Goal: Use online tool/utility

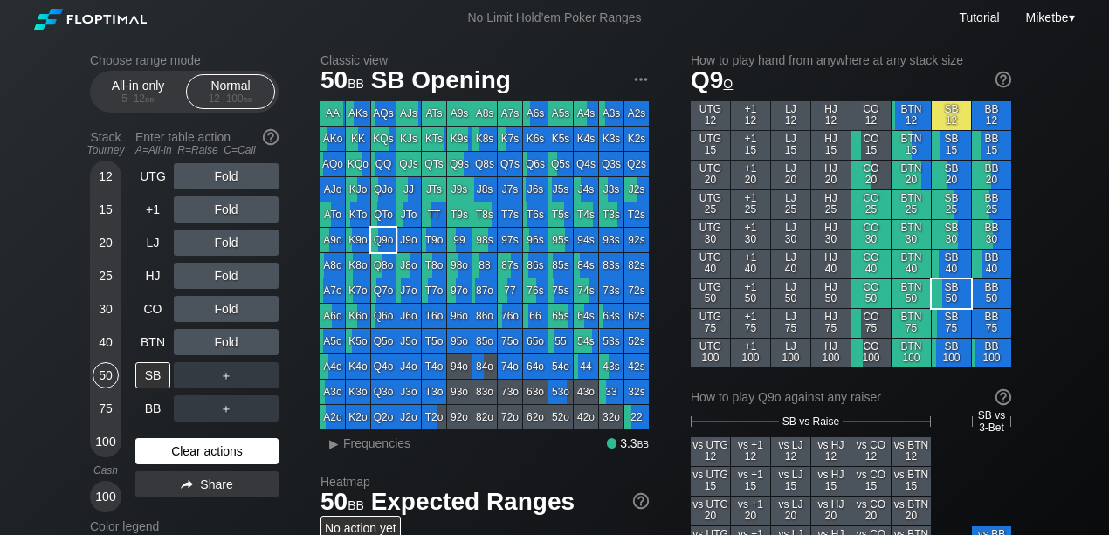
click at [197, 457] on div "Clear actions" at bounding box center [206, 452] width 143 height 26
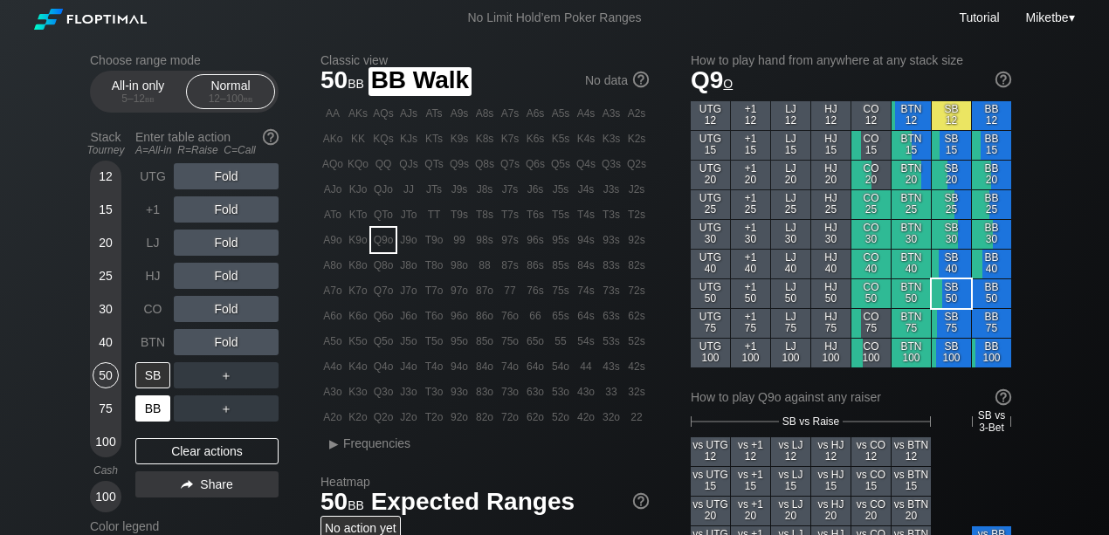
click at [156, 404] on div "BB" at bounding box center [152, 409] width 35 height 26
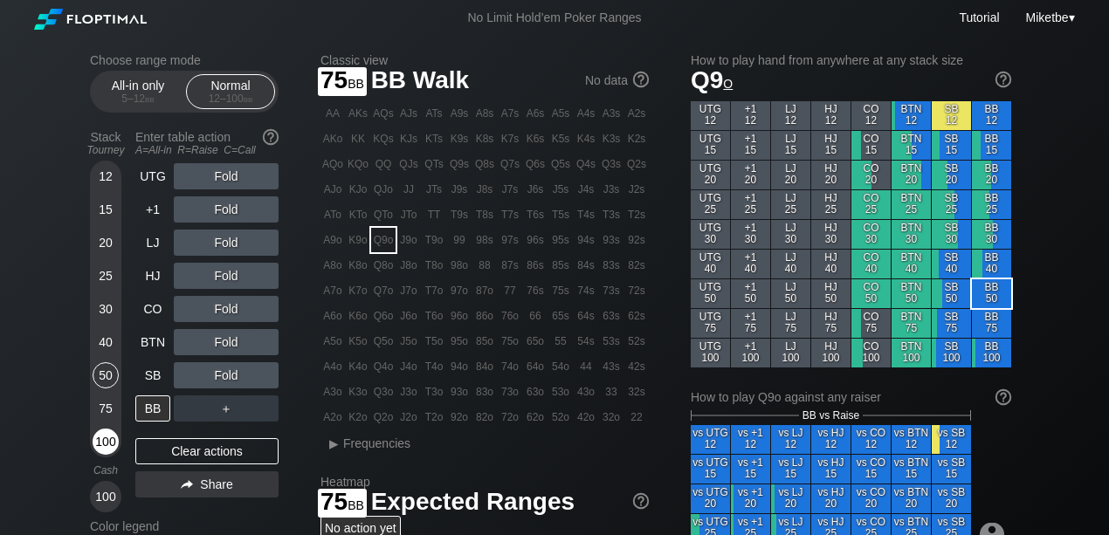
click at [103, 431] on div "100" at bounding box center [106, 442] width 26 height 26
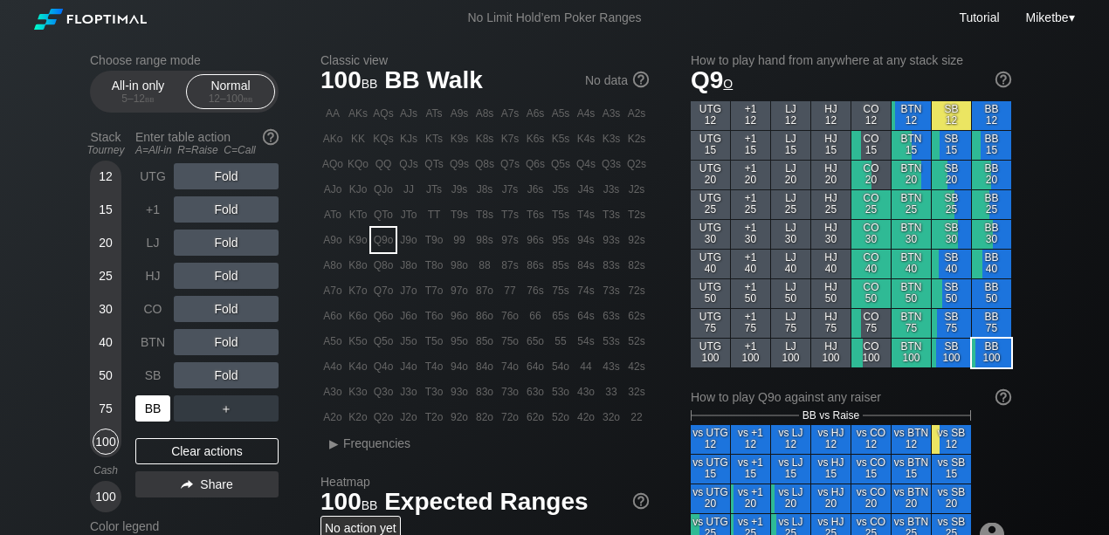
click at [145, 411] on div "BB" at bounding box center [152, 409] width 35 height 26
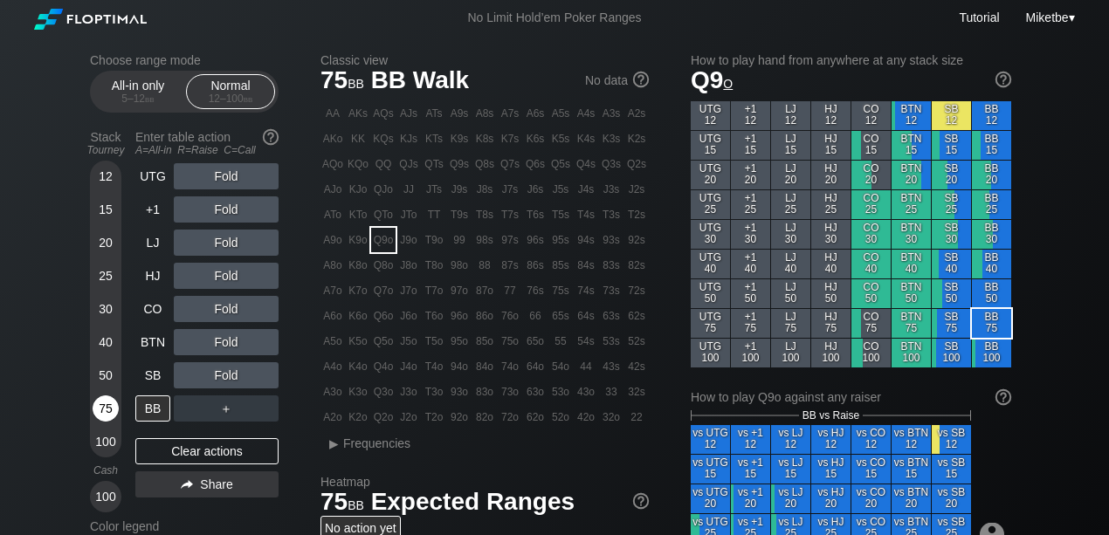
click at [93, 409] on div "75" at bounding box center [106, 409] width 26 height 26
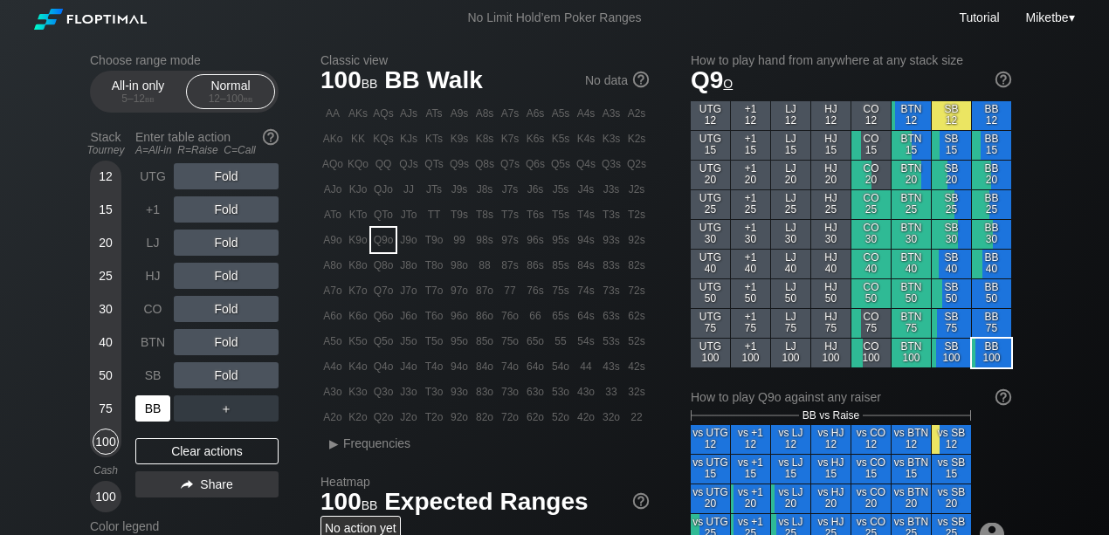
click at [148, 411] on div "BB" at bounding box center [152, 409] width 35 height 26
click at [107, 438] on div "100" at bounding box center [106, 442] width 26 height 26
